Goal: Entertainment & Leisure: Consume media (video, audio)

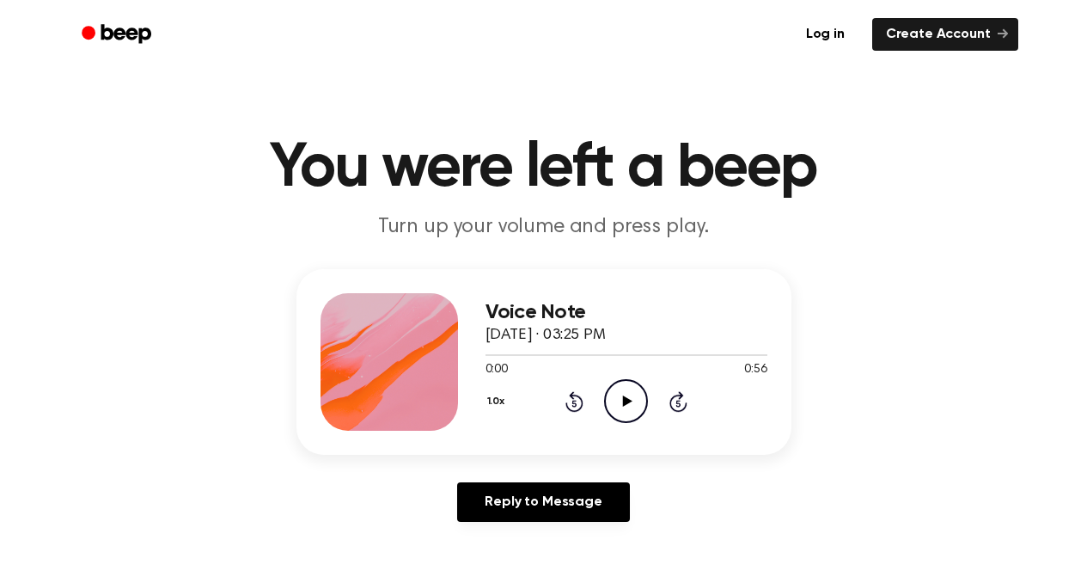
click at [622, 394] on icon "Play Audio" at bounding box center [626, 401] width 44 height 44
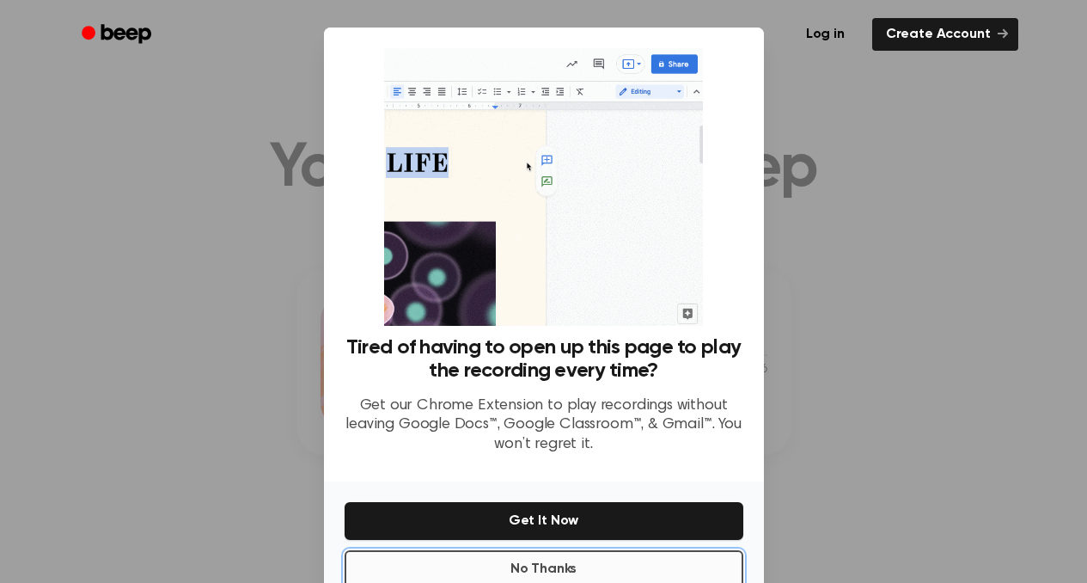
click at [610, 572] on button "No Thanks" at bounding box center [544, 569] width 399 height 38
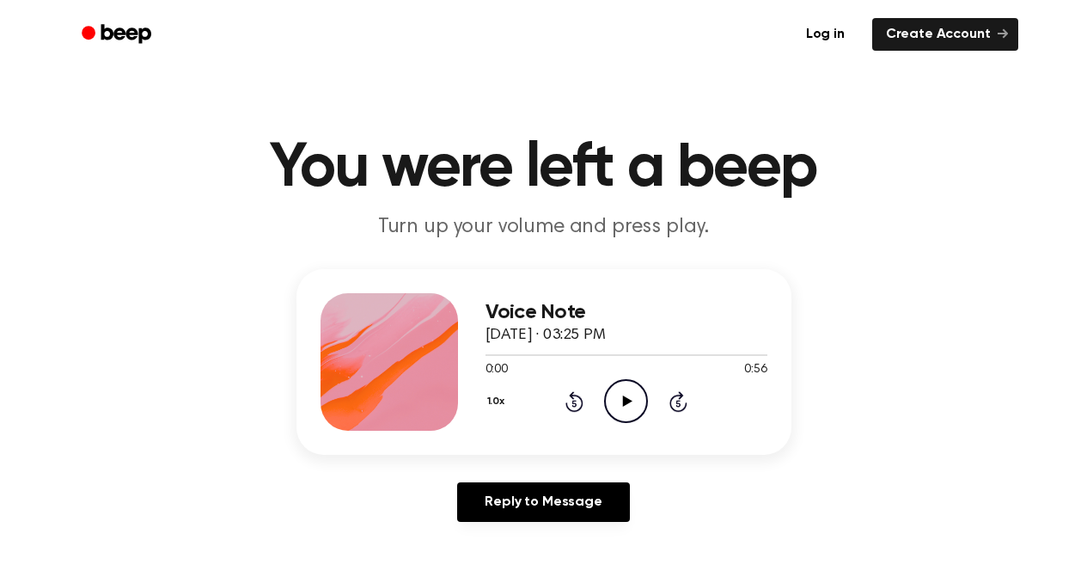
click at [627, 389] on icon "Play Audio" at bounding box center [626, 401] width 44 height 44
click at [627, 402] on icon at bounding box center [627, 400] width 9 height 11
